Goal: Task Accomplishment & Management: Complete application form

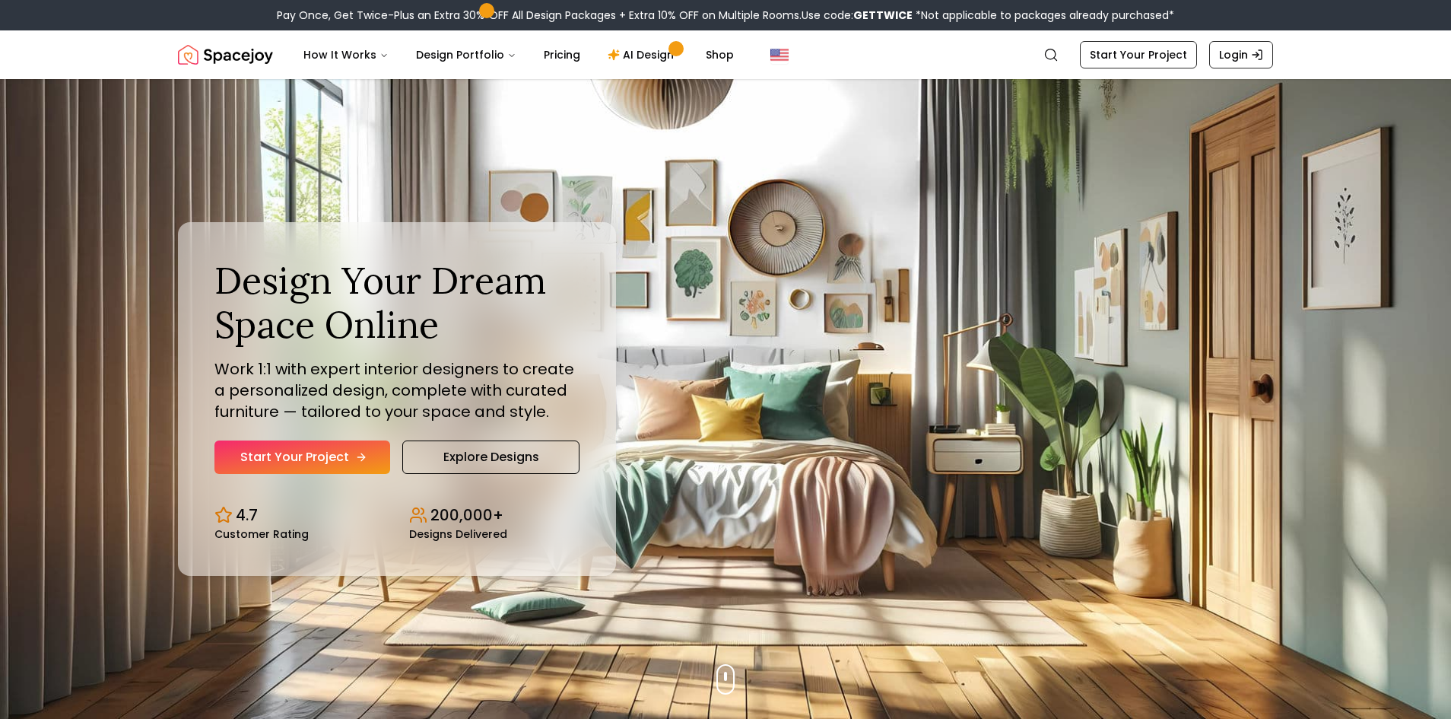
click at [342, 456] on link "Start Your Project" at bounding box center [302, 456] width 176 height 33
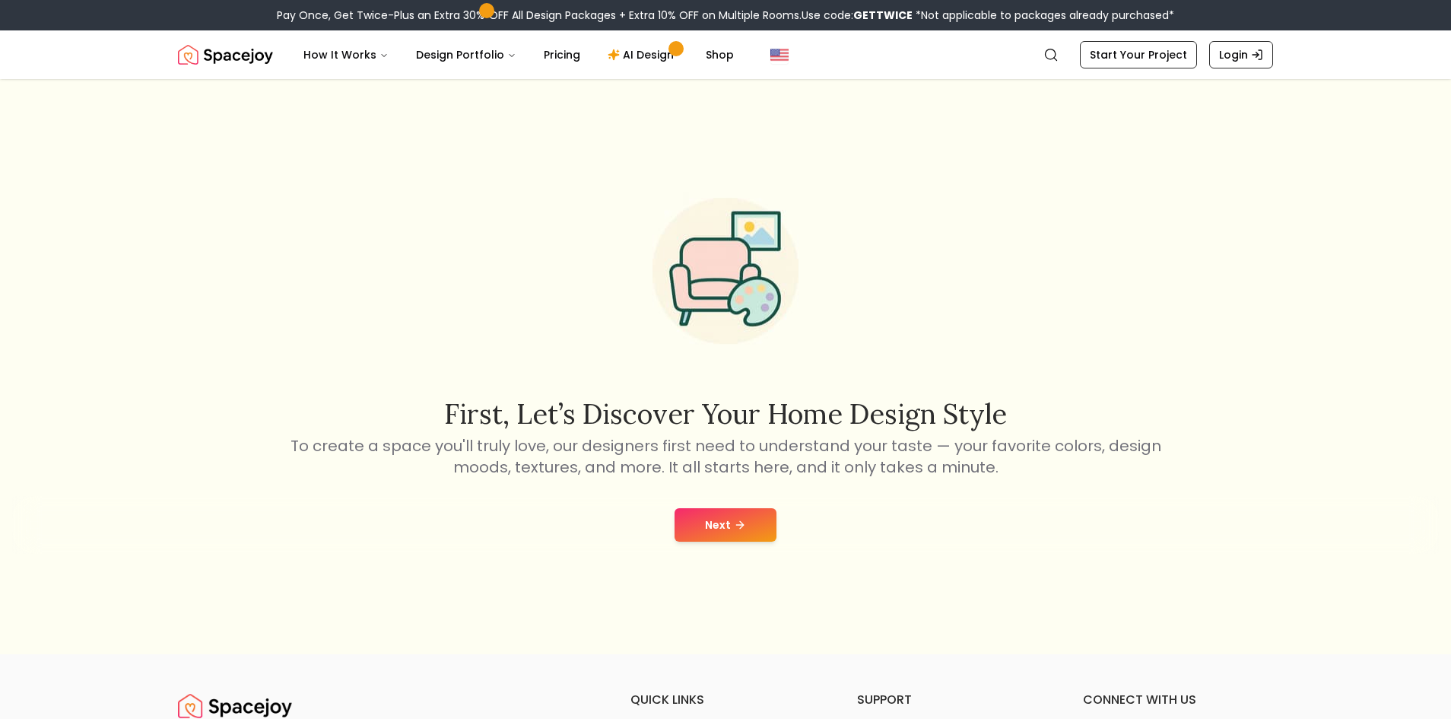
click at [725, 535] on button "Next" at bounding box center [726, 524] width 102 height 33
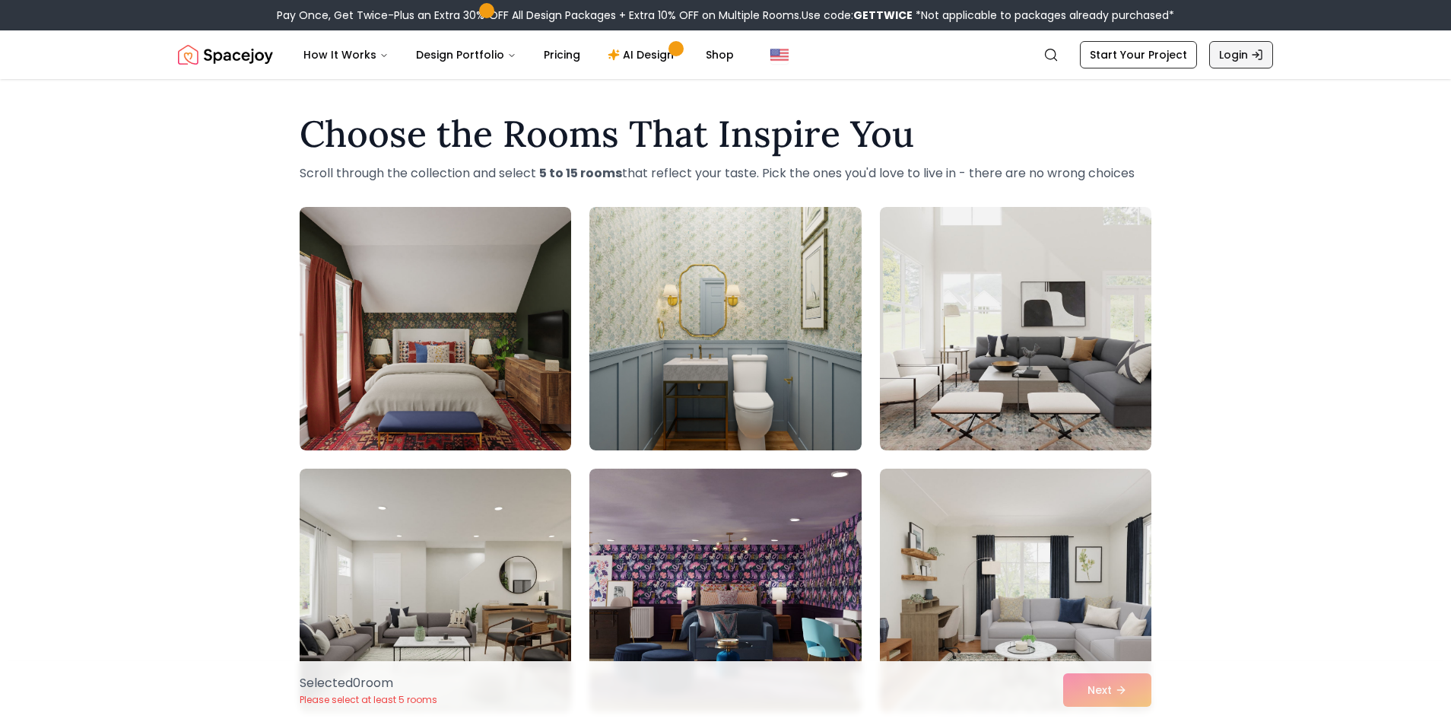
click at [1241, 64] on link "Login" at bounding box center [1241, 54] width 64 height 27
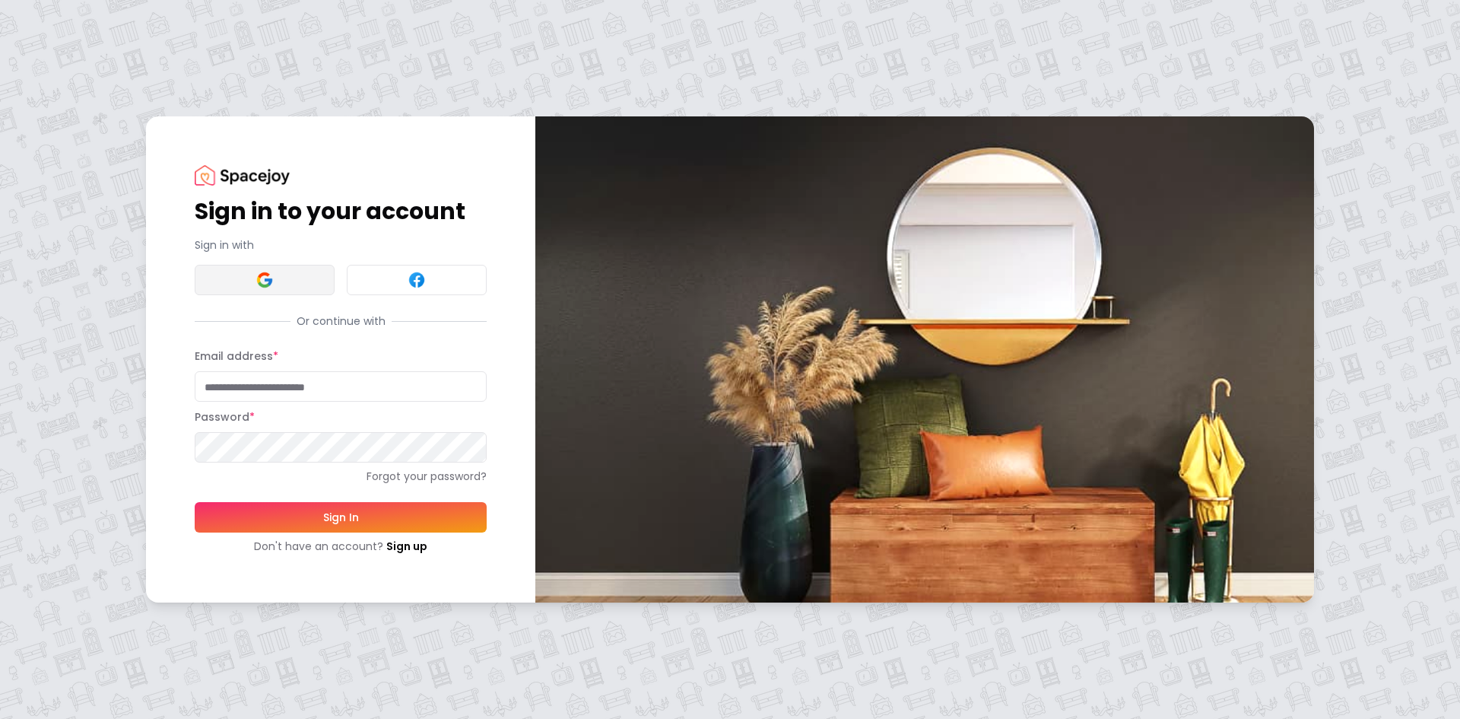
click at [310, 285] on button at bounding box center [265, 280] width 140 height 30
click at [251, 284] on button at bounding box center [265, 280] width 140 height 30
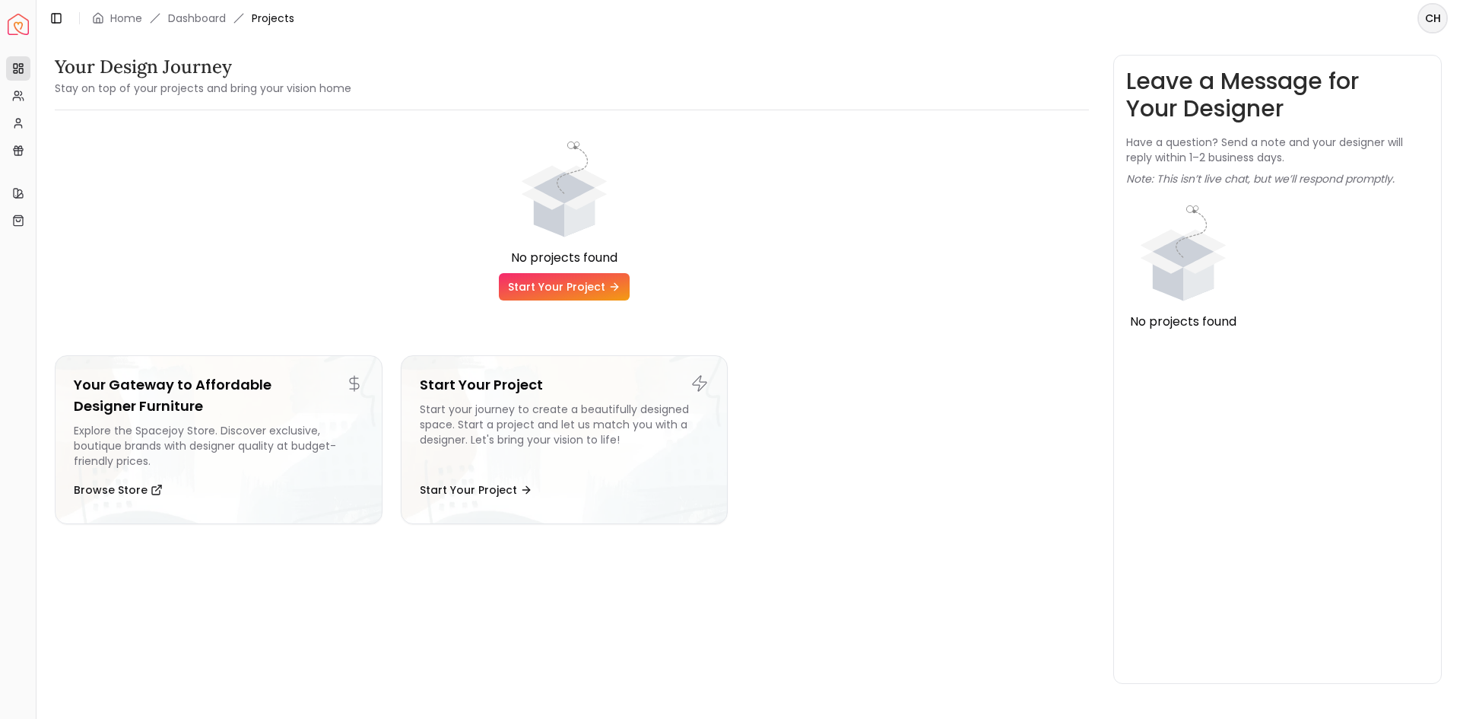
click at [574, 273] on link "Start Your Project" at bounding box center [564, 286] width 131 height 27
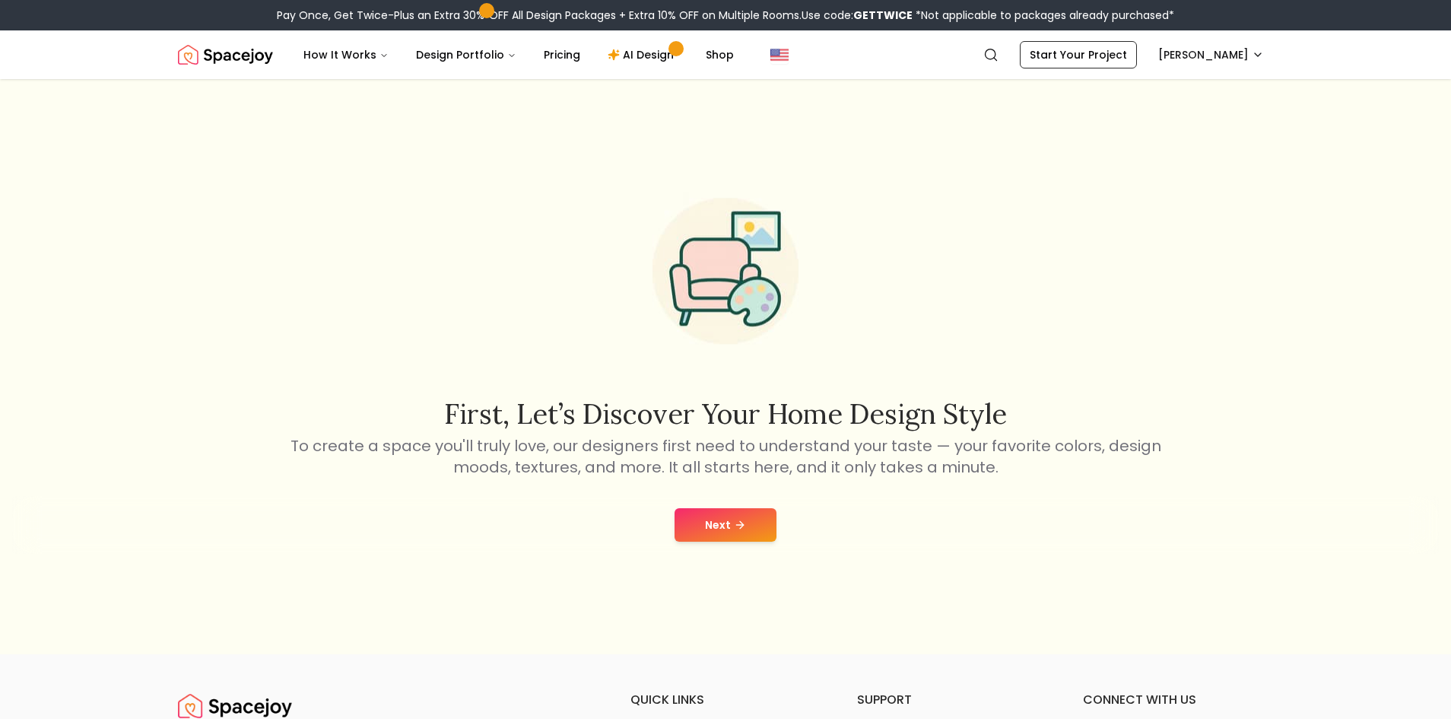
click at [698, 516] on button "Next" at bounding box center [726, 524] width 102 height 33
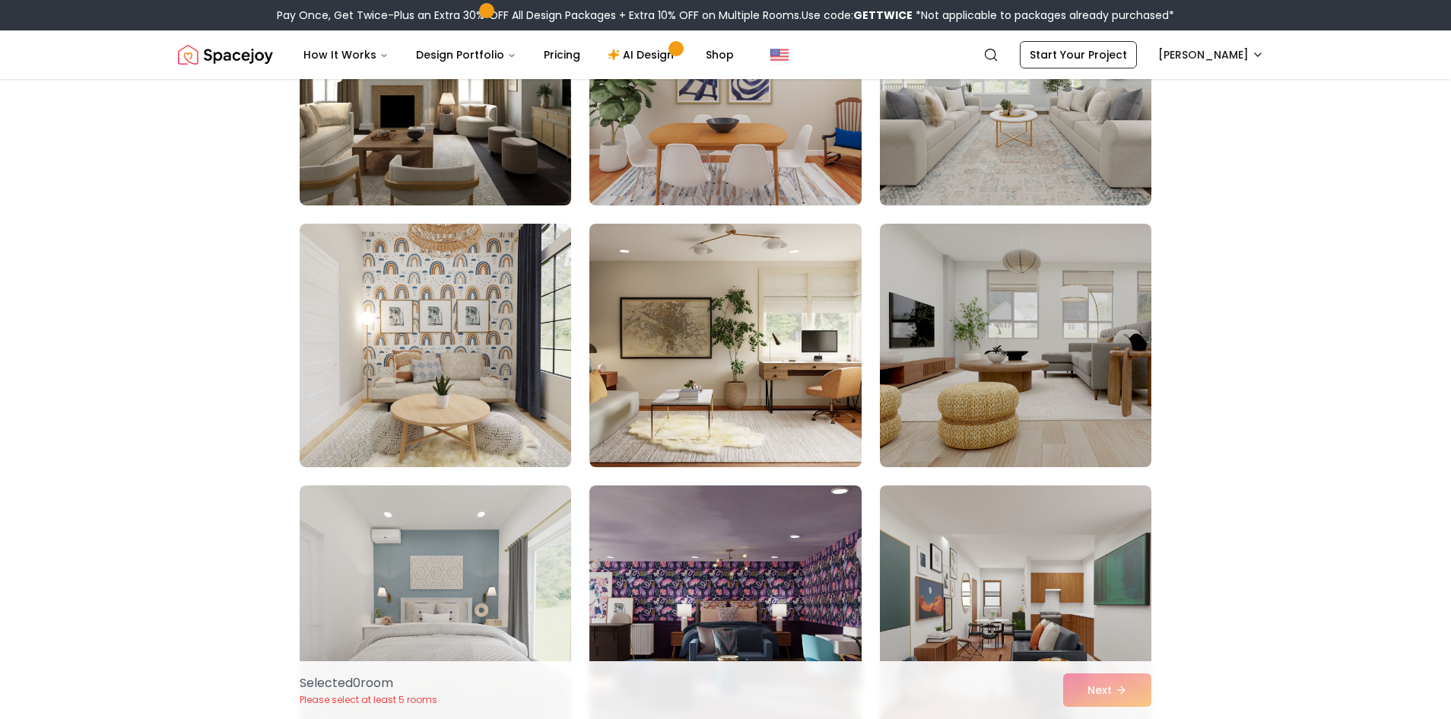
scroll to position [7606, 0]
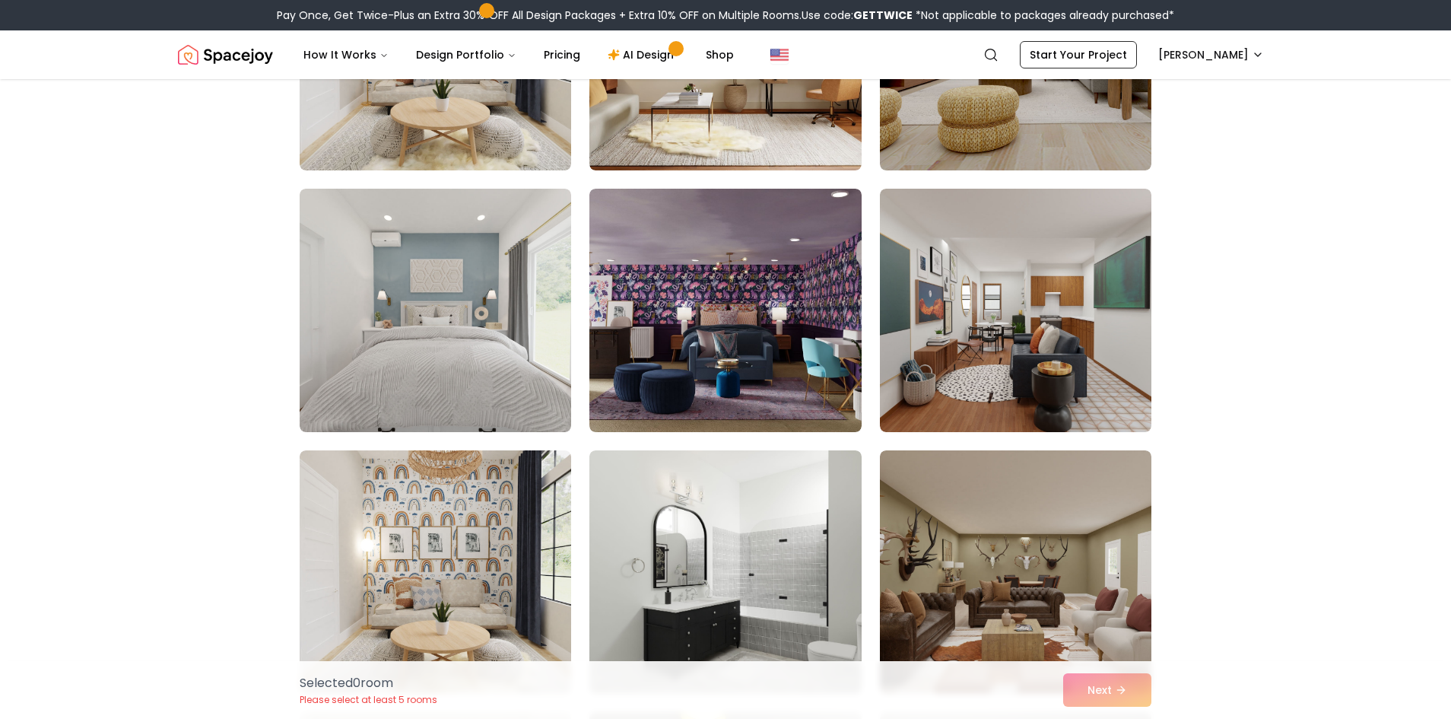
click at [954, 293] on img at bounding box center [1016, 310] width 272 height 243
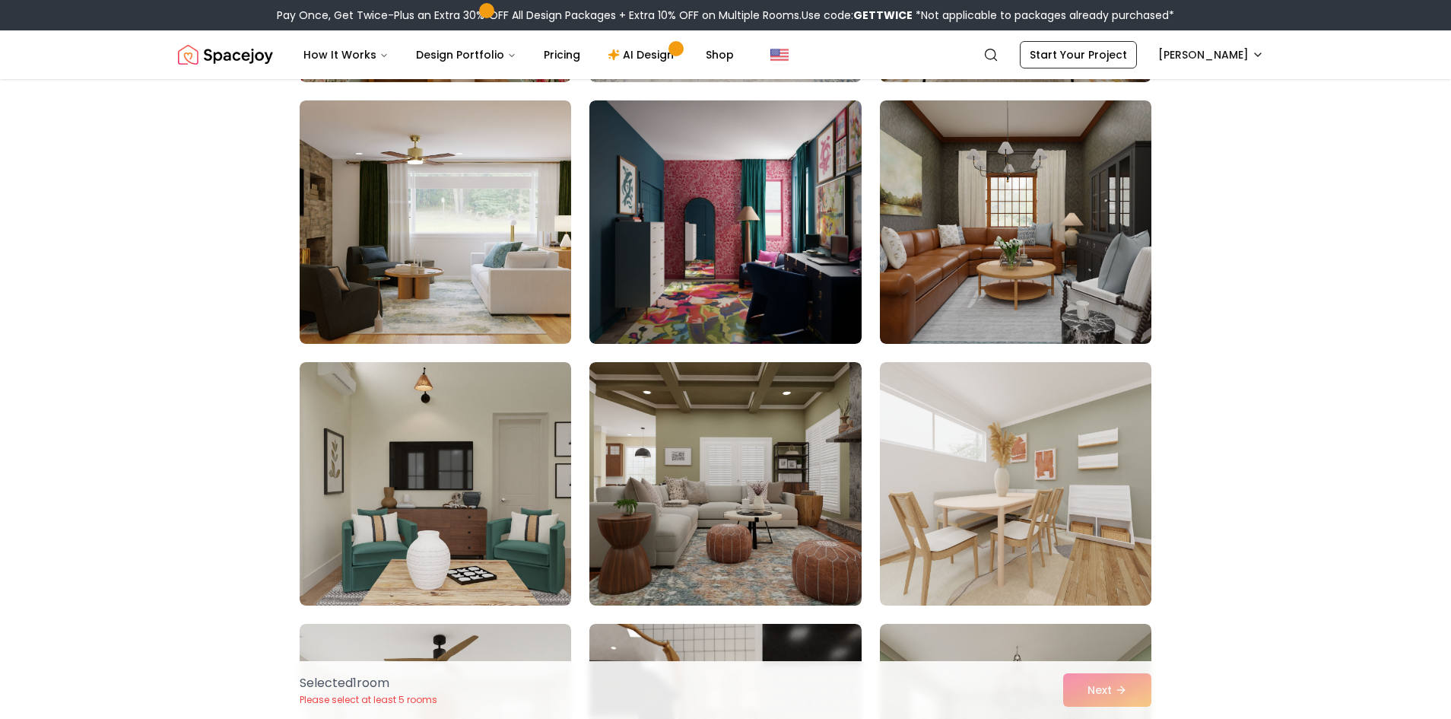
scroll to position [3803, 0]
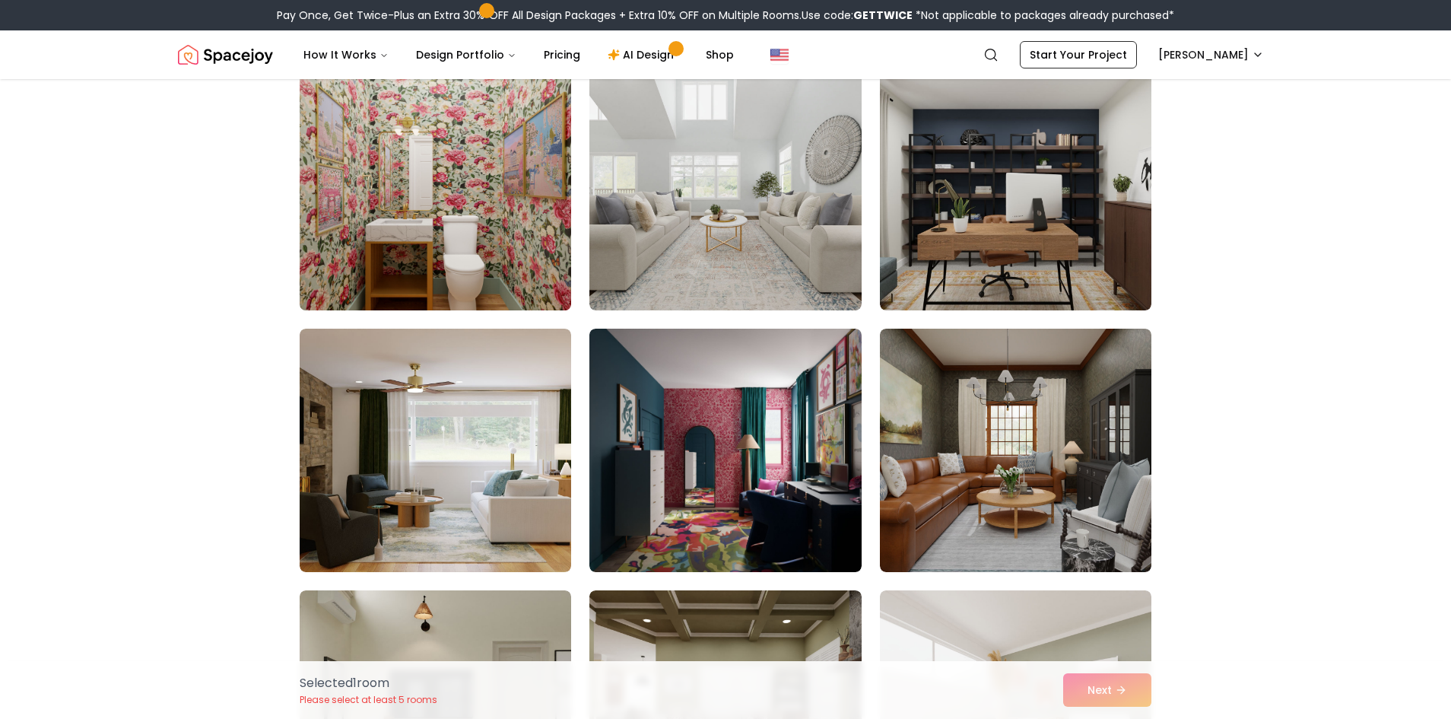
click at [489, 294] on img at bounding box center [435, 189] width 285 height 256
click at [490, 293] on img at bounding box center [435, 189] width 285 height 256
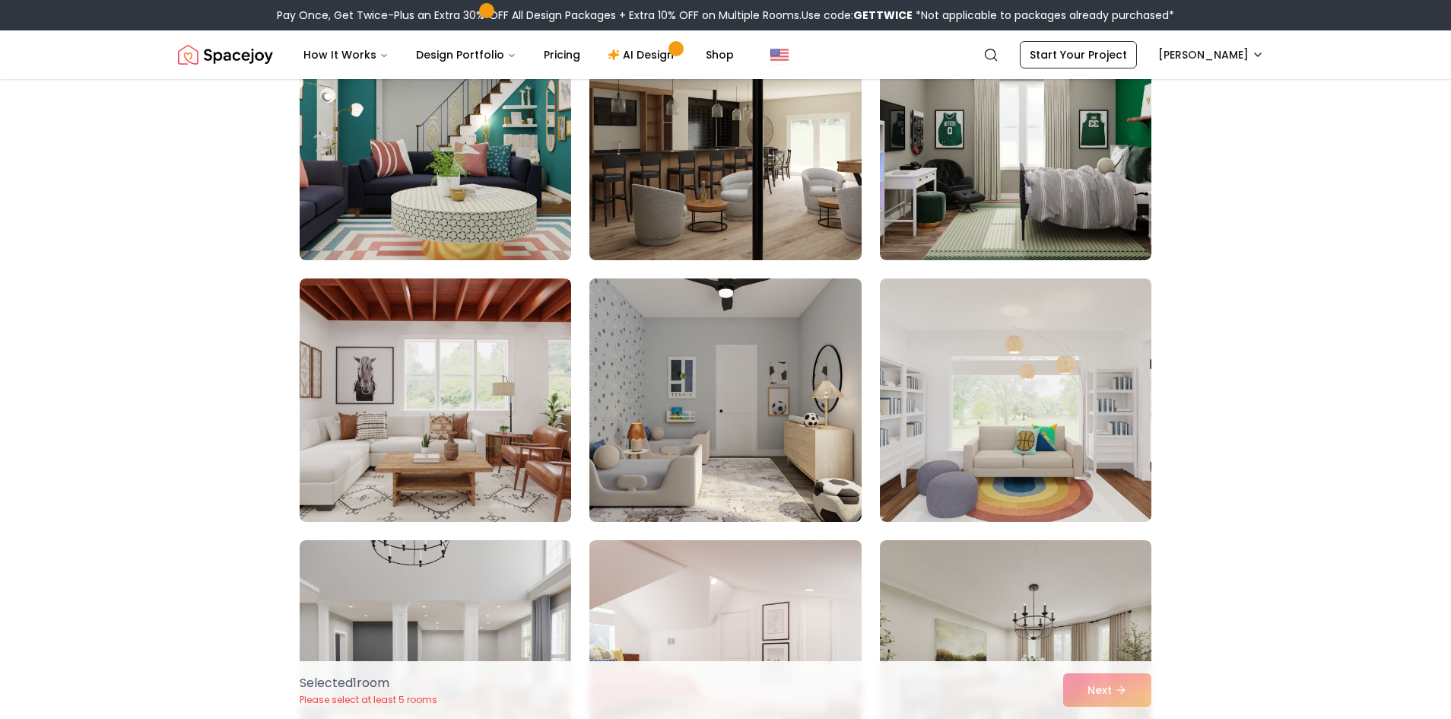
scroll to position [1749, 0]
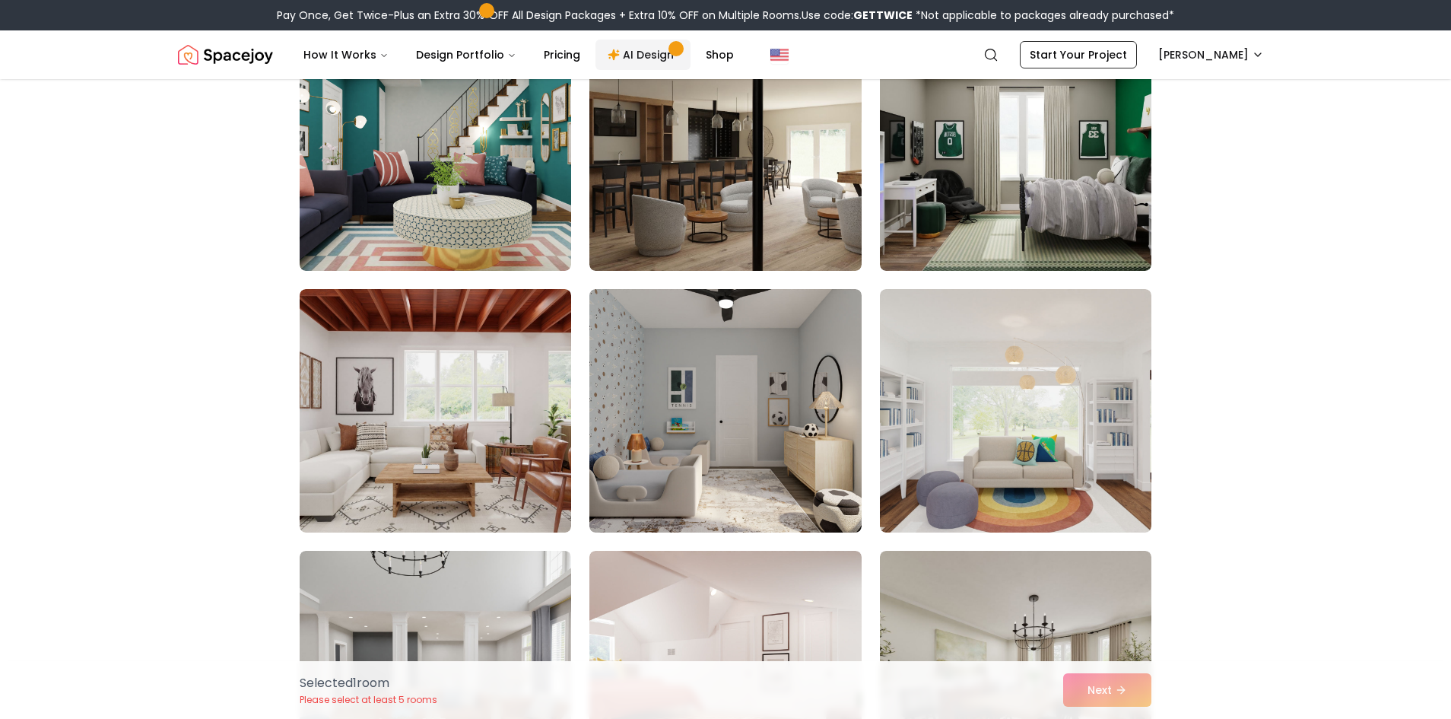
click at [635, 50] on link "AI Design" at bounding box center [643, 55] width 95 height 30
